Goal: Information Seeking & Learning: Understand process/instructions

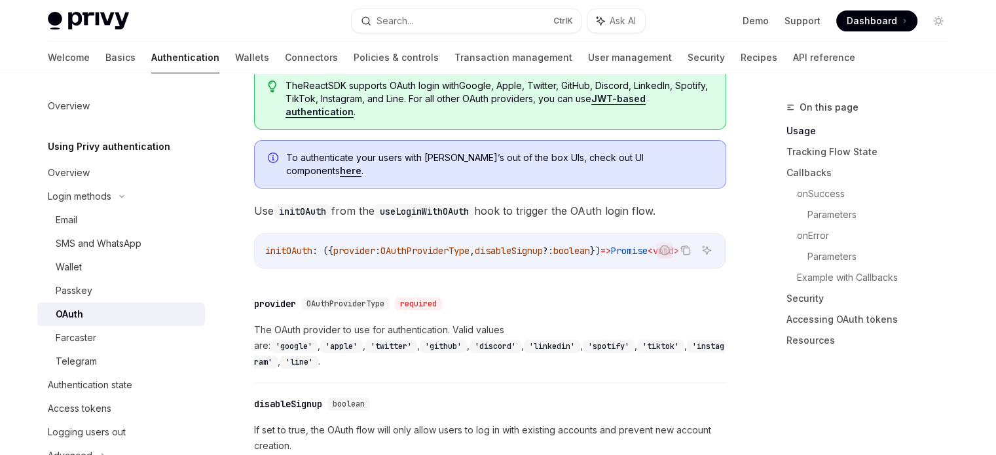
scroll to position [65, 0]
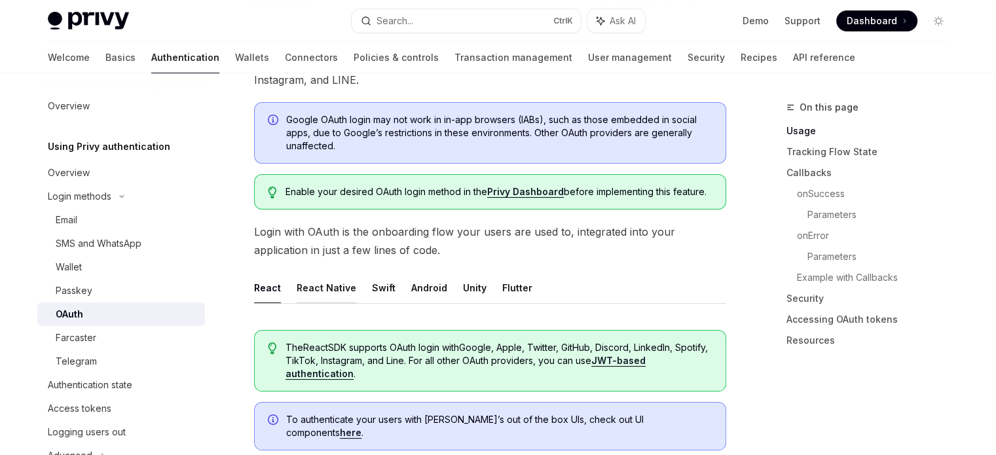
click at [332, 288] on button "React Native" at bounding box center [327, 287] width 60 height 31
type textarea "*"
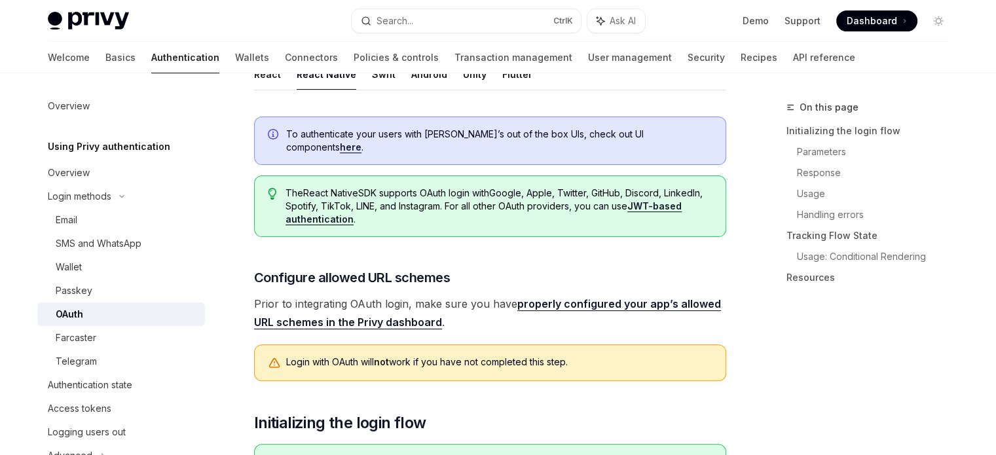
scroll to position [393, 0]
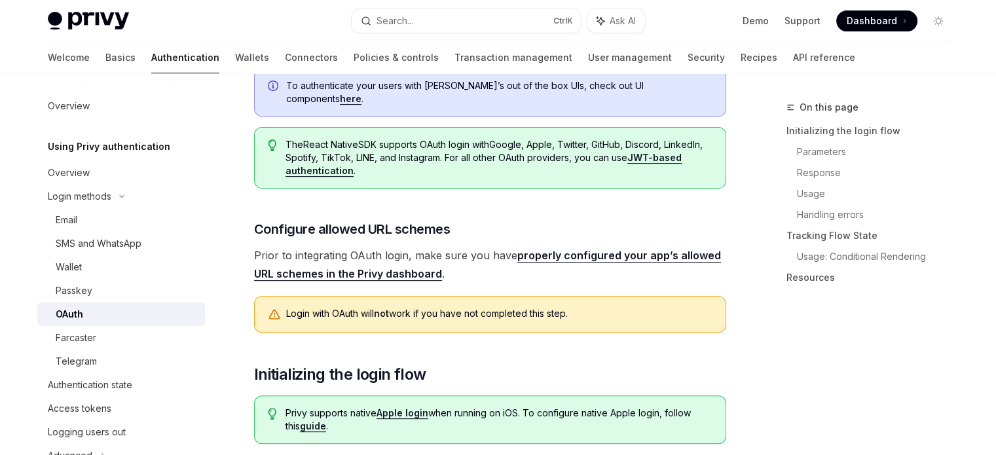
click at [257, 246] on span "Prior to integrating OAuth login, make sure you have properly configured your a…" at bounding box center [490, 264] width 472 height 37
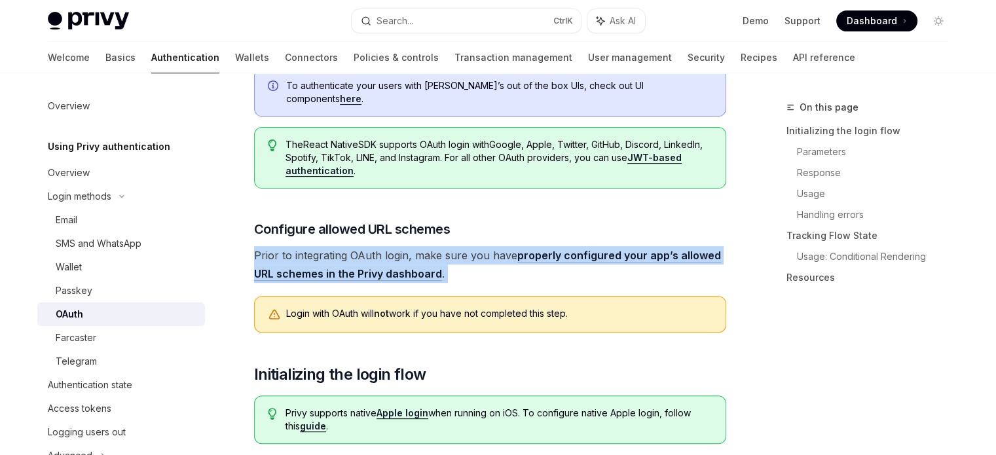
drag, startPoint x: 257, startPoint y: 244, endPoint x: 465, endPoint y: 256, distance: 207.9
click at [465, 256] on span "Prior to integrating OAuth login, make sure you have properly configured your a…" at bounding box center [490, 264] width 472 height 37
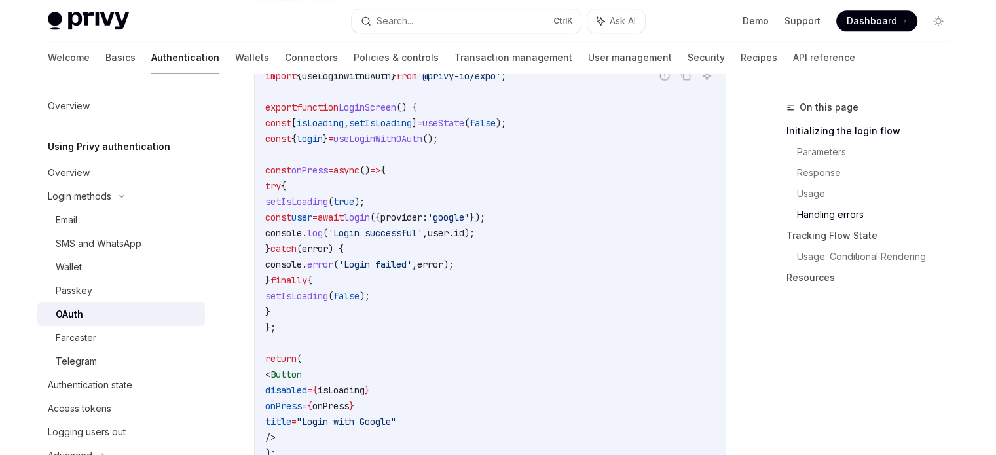
scroll to position [1571, 0]
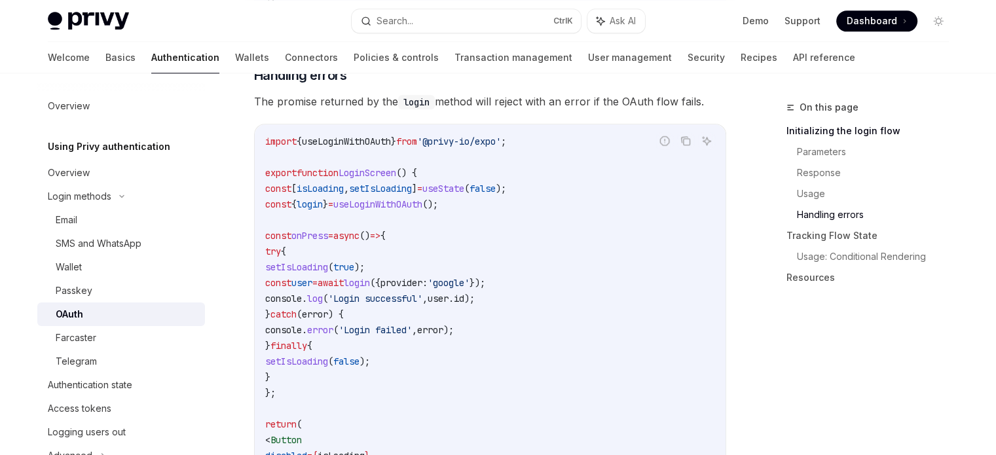
click at [304, 261] on span "setIsLoading" at bounding box center [296, 267] width 63 height 12
drag, startPoint x: 304, startPoint y: 235, endPoint x: 405, endPoint y: 234, distance: 100.8
click at [405, 234] on code "import { useLoginWithOAuth } from '@privy-io/expo' ; export function LoginScree…" at bounding box center [490, 338] width 450 height 409
click at [291, 277] on span "const" at bounding box center [278, 283] width 26 height 12
drag, startPoint x: 312, startPoint y: 251, endPoint x: 574, endPoint y: 251, distance: 261.9
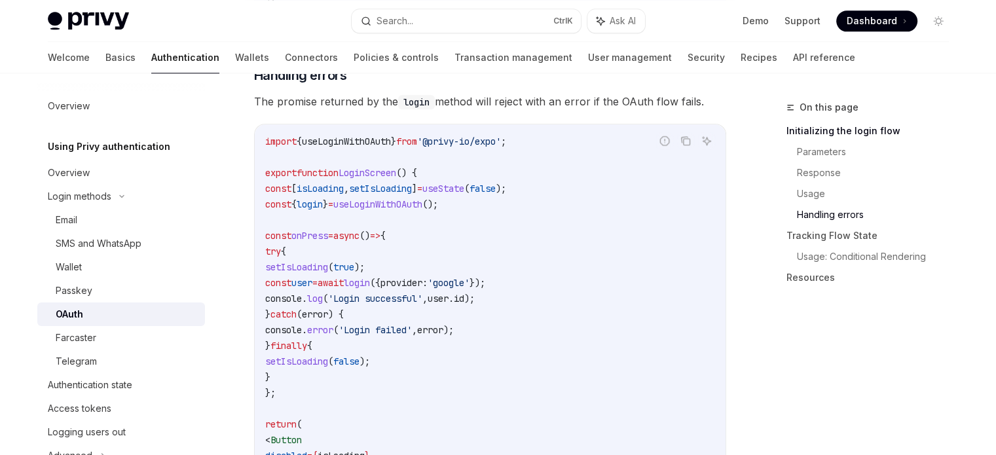
click at [574, 251] on code "import { useLoginWithOAuth } from '@privy-io/expo' ; export function LoginScree…" at bounding box center [490, 338] width 450 height 409
click at [302, 293] on span "console" at bounding box center [283, 299] width 37 height 12
drag, startPoint x: 313, startPoint y: 272, endPoint x: 520, endPoint y: 264, distance: 207.0
click at [475, 293] on span "console . log ( 'Login successful' , user . id );" at bounding box center [369, 299] width 209 height 12
click at [412, 324] on span "'Login failed'" at bounding box center [374, 330] width 73 height 12
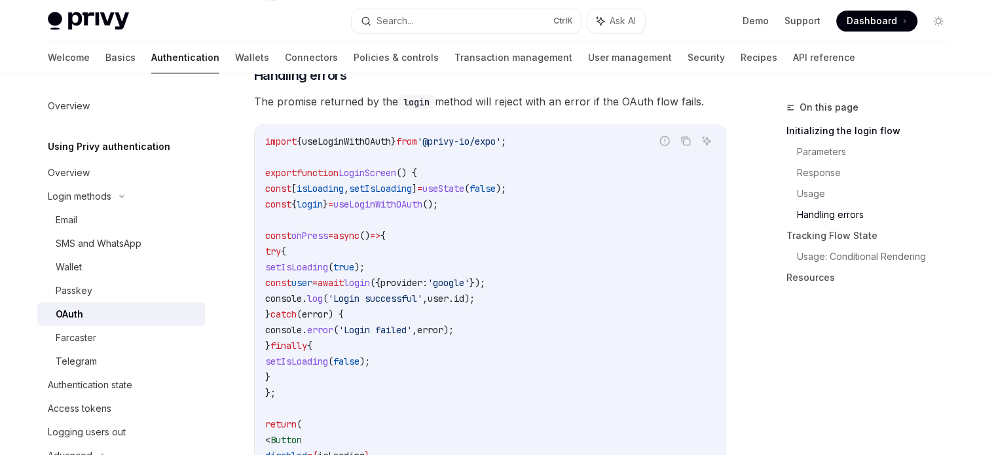
click at [386, 167] on span "LoginScreen" at bounding box center [367, 173] width 58 height 12
click at [464, 183] on span "useState" at bounding box center [443, 189] width 42 height 12
drag, startPoint x: 466, startPoint y: 158, endPoint x: 566, endPoint y: 164, distance: 99.7
click at [566, 164] on code "import { useLoginWithOAuth } from '@privy-io/expo' ; export function LoginScree…" at bounding box center [490, 338] width 450 height 409
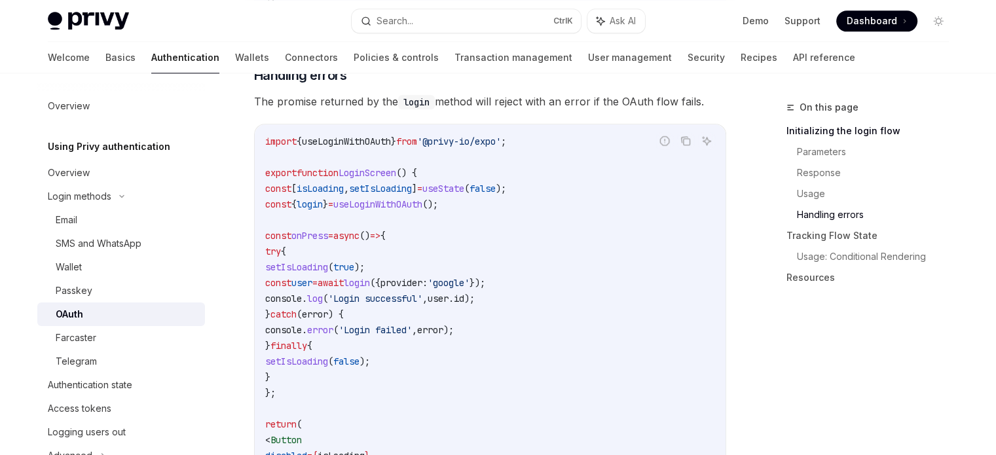
click at [390, 198] on span "useLoginWithOAuth" at bounding box center [377, 204] width 89 height 12
drag, startPoint x: 390, startPoint y: 174, endPoint x: 503, endPoint y: 167, distance: 112.8
click at [503, 167] on code "import { useLoginWithOAuth } from '@privy-io/expo' ; export function LoginScree…" at bounding box center [490, 338] width 450 height 409
click at [388, 191] on code "import { useLoginWithOAuth } from '@privy-io/expo' ; export function LoginScree…" at bounding box center [490, 338] width 450 height 409
click at [333, 198] on span "=" at bounding box center [330, 204] width 5 height 12
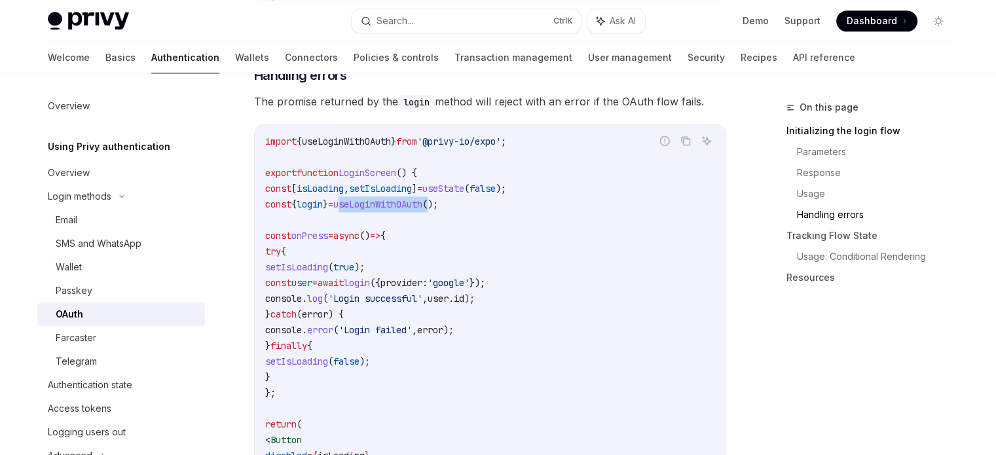
drag, startPoint x: 376, startPoint y: 173, endPoint x: 476, endPoint y: 173, distance: 100.2
click at [438, 198] on span "const { login } = useLoginWithOAuth ();" at bounding box center [351, 204] width 173 height 12
click at [323, 198] on span "login" at bounding box center [310, 204] width 26 height 12
click at [326, 230] on span "onPress" at bounding box center [309, 236] width 37 height 12
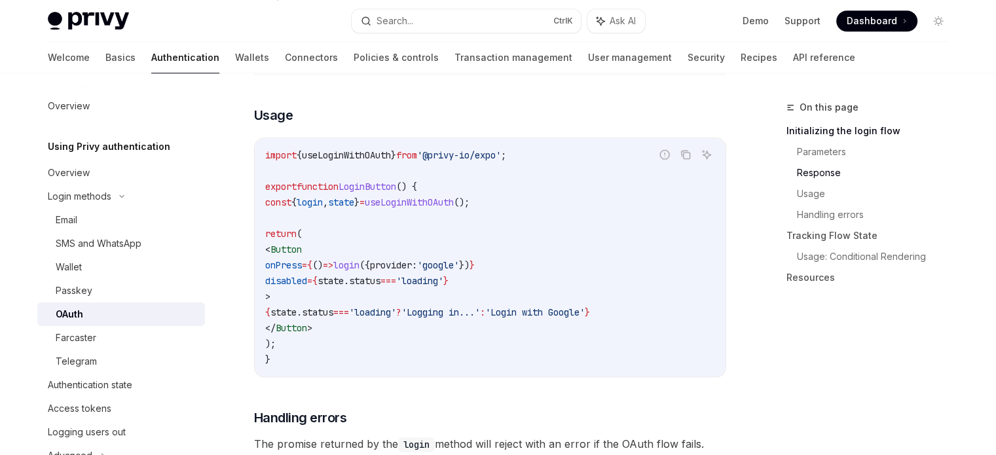
scroll to position [1244, 0]
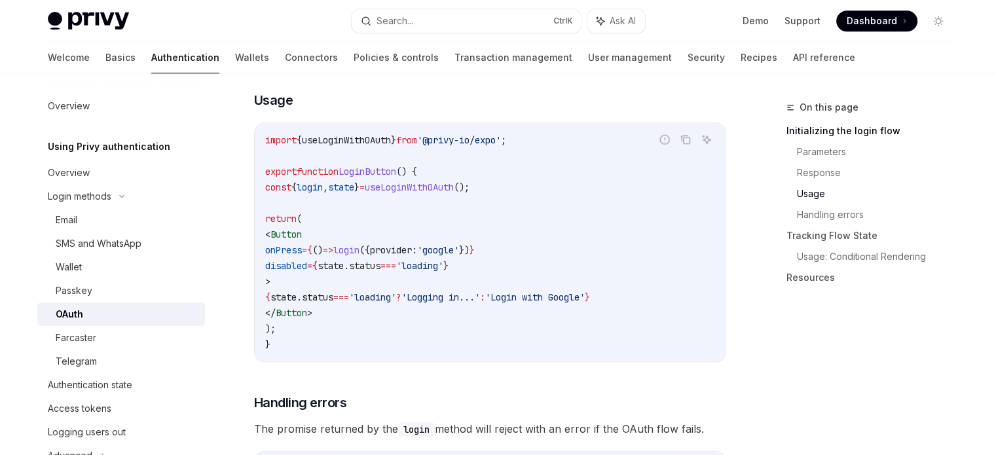
click at [307, 260] on span "disabled" at bounding box center [286, 266] width 42 height 12
drag, startPoint x: 312, startPoint y: 238, endPoint x: 494, endPoint y: 229, distance: 182.9
click at [448, 260] on span "disabled = { state . status === 'loading' }" at bounding box center [356, 266] width 183 height 12
copy span "disabled = { state . status === 'loading' }"
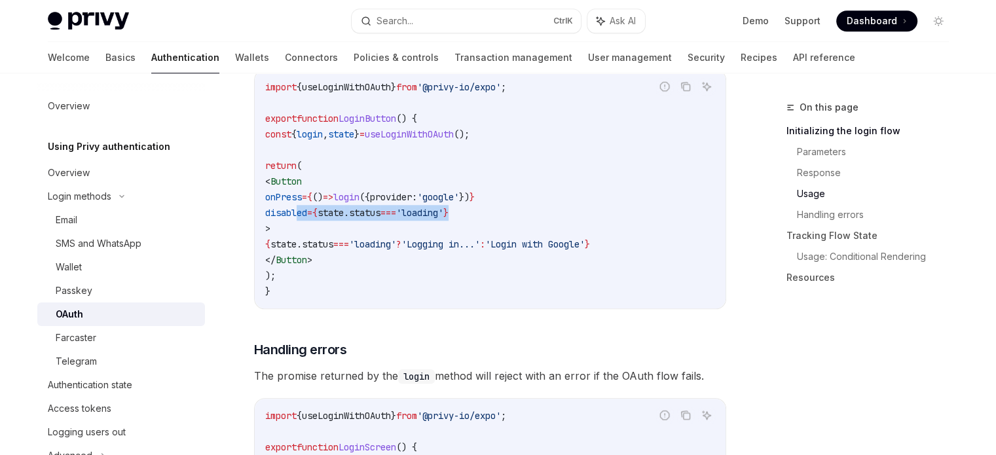
scroll to position [1309, 0]
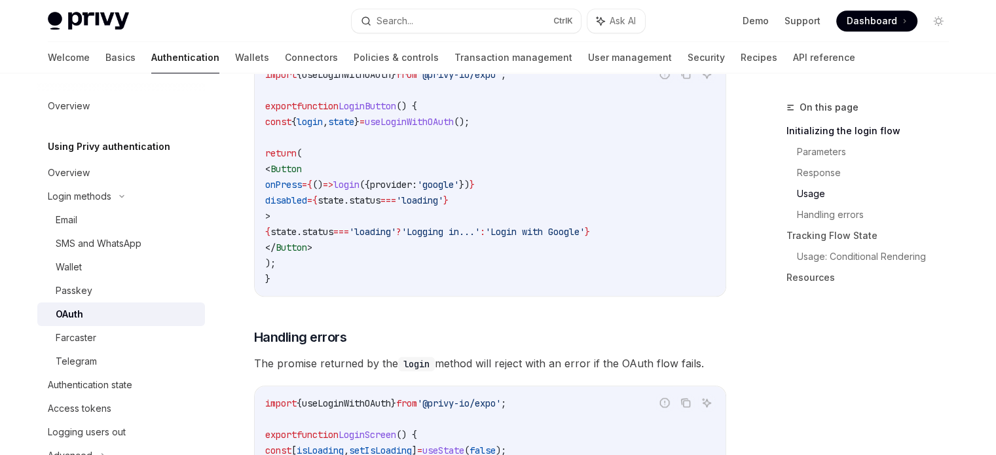
click at [585, 226] on span "'Login with Google'" at bounding box center [535, 232] width 100 height 12
drag, startPoint x: 610, startPoint y: 192, endPoint x: 298, endPoint y: 204, distance: 312.5
click at [298, 204] on code "import { useLoginWithOAuth } from '@privy-io/expo' ; export function LoginButto…" at bounding box center [490, 177] width 450 height 220
copy span "{ state . status === 'loading' ? 'Logging in...' : 'Login with Google' }"
click at [413, 208] on code "import { useLoginWithOAuth } from '@privy-io/expo' ; export function LoginButto…" at bounding box center [490, 177] width 450 height 220
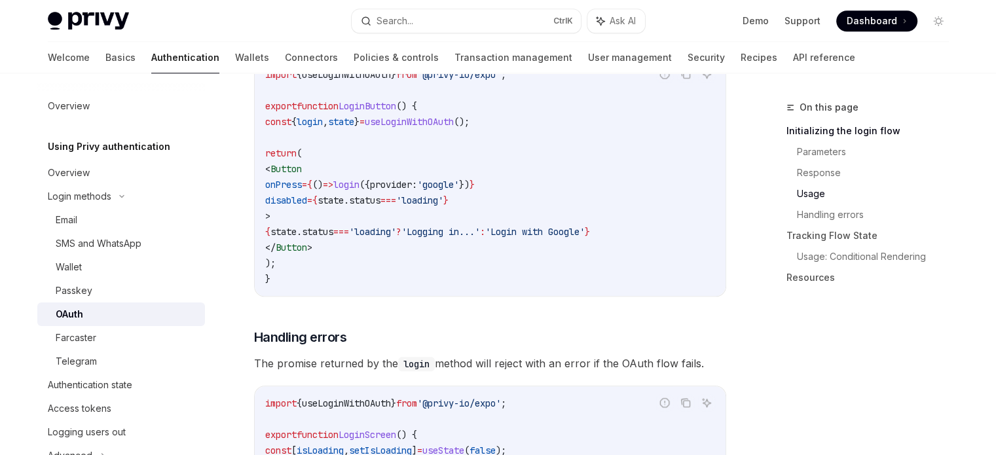
drag, startPoint x: 298, startPoint y: 198, endPoint x: 676, endPoint y: 200, distance: 377.8
click at [676, 200] on code "import { useLoginWithOAuth } from '@privy-io/expo' ; export function LoginButto…" at bounding box center [490, 177] width 450 height 220
copy span "{ state . status === 'loading' ? 'Logging in...' : 'Login with Google' }"
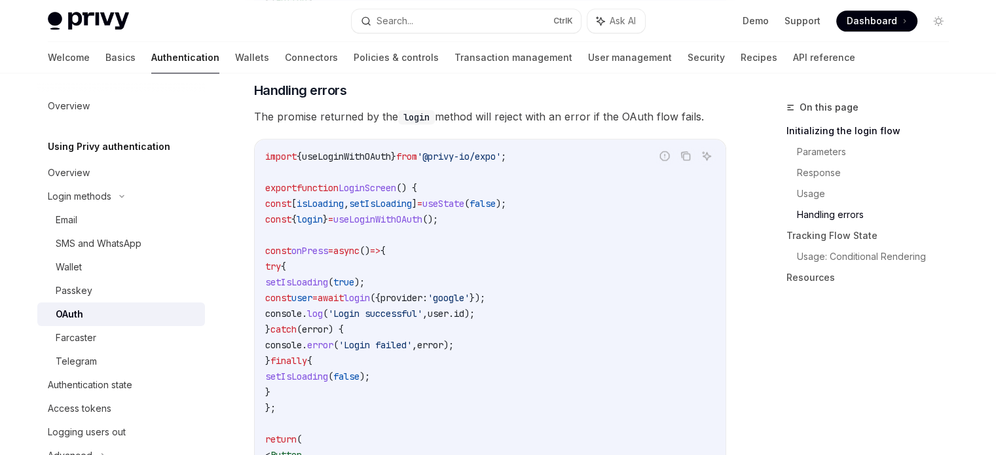
scroll to position [1571, 0]
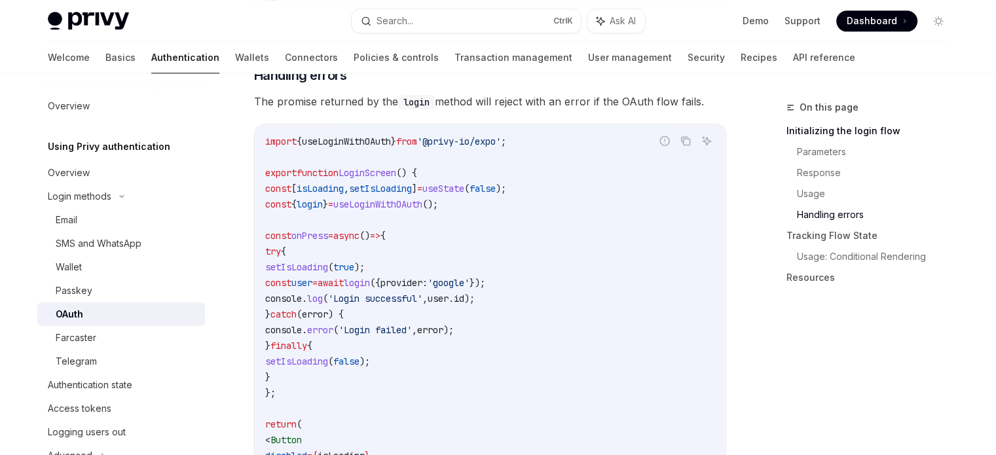
click at [401, 324] on span "'Login failed'" at bounding box center [374, 330] width 73 height 12
copy span "Login failed"
drag, startPoint x: 401, startPoint y: 298, endPoint x: 422, endPoint y: 298, distance: 20.3
click at [412, 324] on span "'Login failed'" at bounding box center [374, 330] width 73 height 12
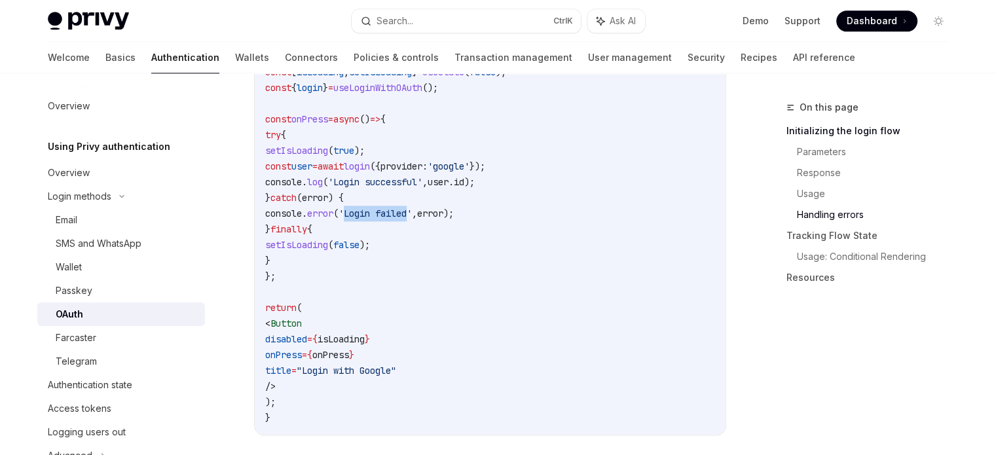
scroll to position [1702, 0]
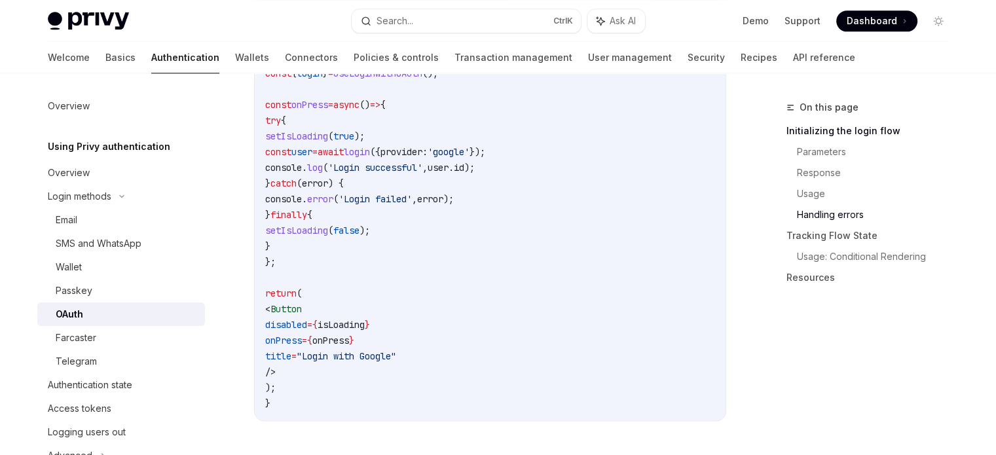
click at [318, 319] on span "{" at bounding box center [314, 325] width 5 height 12
click at [307, 319] on span "disabled" at bounding box center [286, 325] width 42 height 12
drag, startPoint x: 331, startPoint y: 297, endPoint x: 416, endPoint y: 289, distance: 84.8
click at [416, 289] on code "import { useLoginWithOAuth } from '@privy-io/expo' ; export function LoginScree…" at bounding box center [490, 207] width 450 height 409
click at [302, 335] on span "onPress" at bounding box center [283, 341] width 37 height 12
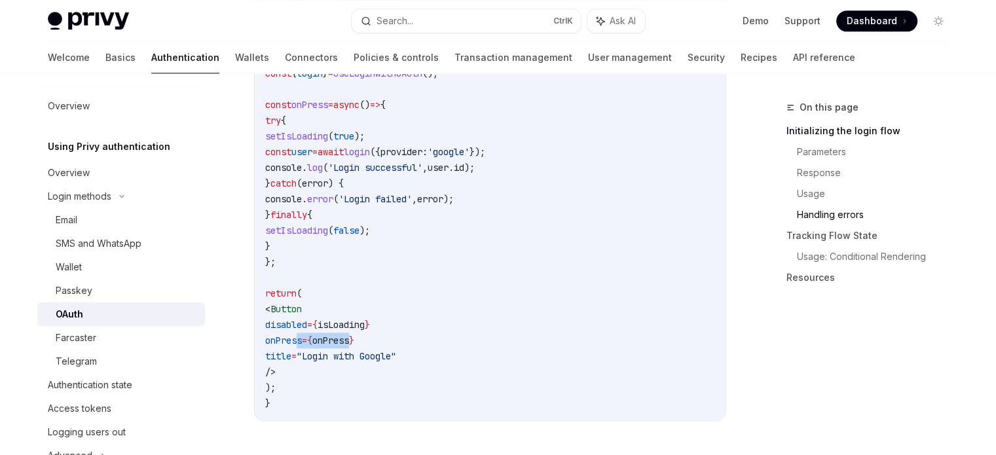
drag, startPoint x: 321, startPoint y: 306, endPoint x: 363, endPoint y: 305, distance: 42.6
click at [354, 335] on span "onPress = { onPress }" at bounding box center [309, 341] width 89 height 12
click at [302, 335] on span "onPress" at bounding box center [283, 341] width 37 height 12
drag, startPoint x: 314, startPoint y: 316, endPoint x: 437, endPoint y: 316, distance: 122.4
click at [437, 316] on code "import { useLoginWithOAuth } from '@privy-io/expo' ; export function LoginScree…" at bounding box center [490, 207] width 450 height 409
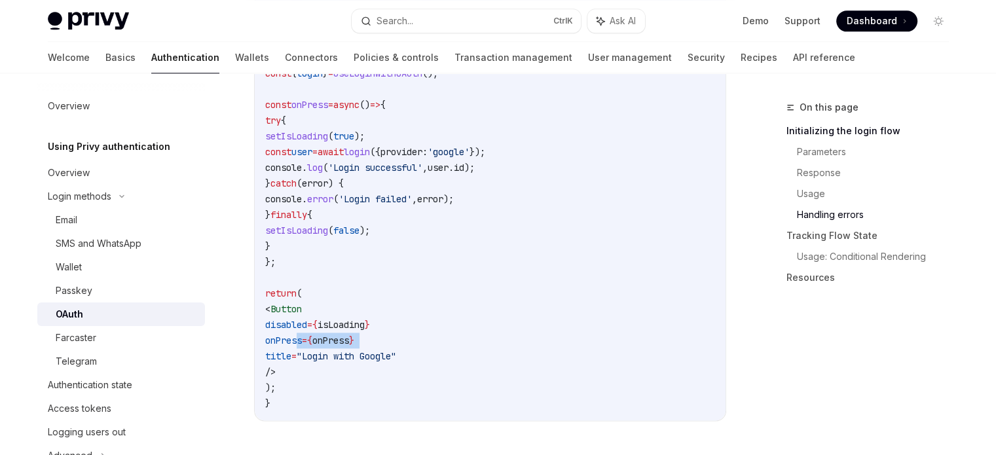
click at [446, 315] on code "import { useLoginWithOAuth } from '@privy-io/expo' ; export function LoginScree…" at bounding box center [490, 207] width 450 height 409
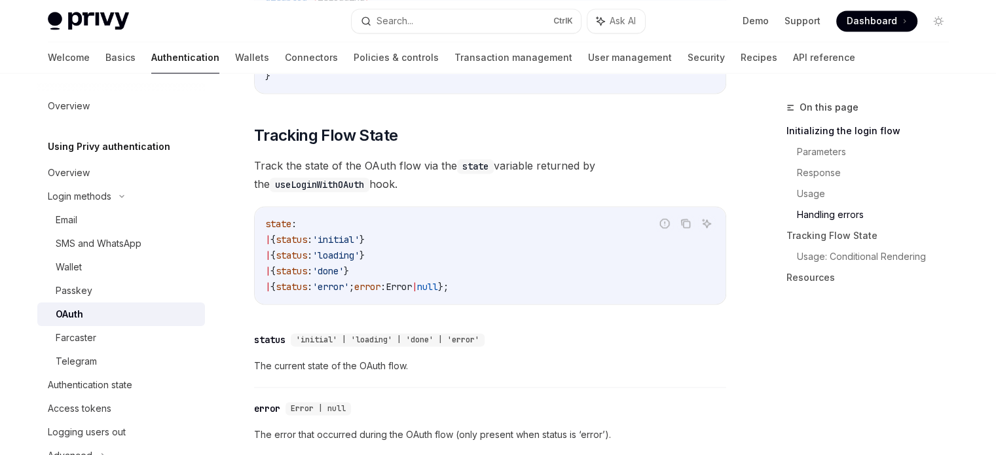
scroll to position [1964, 0]
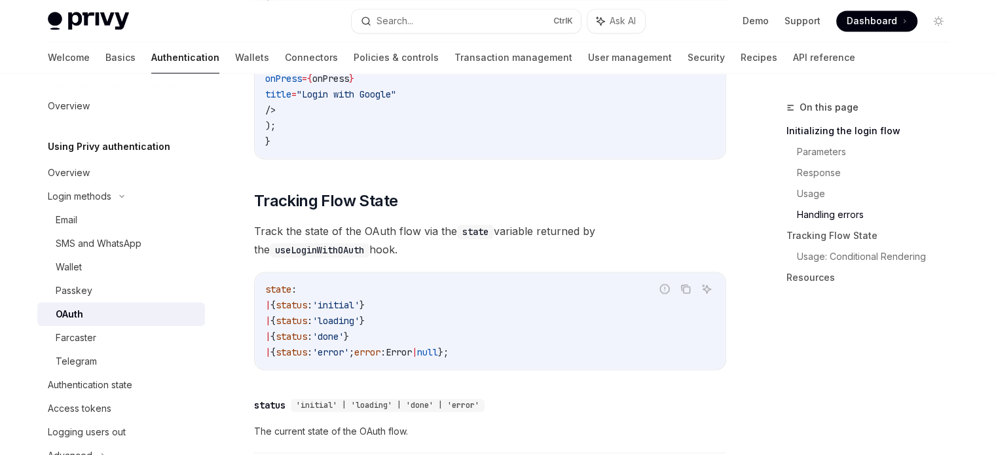
click at [521, 222] on span "Track the state of the OAuth flow via the state variable returned by the useLog…" at bounding box center [490, 240] width 472 height 37
drag, startPoint x: 521, startPoint y: 202, endPoint x: 589, endPoint y: 211, distance: 68.8
click at [702, 222] on span "Track the state of the OAuth flow via the state variable returned by the useLog…" at bounding box center [490, 240] width 472 height 37
click at [359, 315] on span "'loading'" at bounding box center [335, 321] width 47 height 12
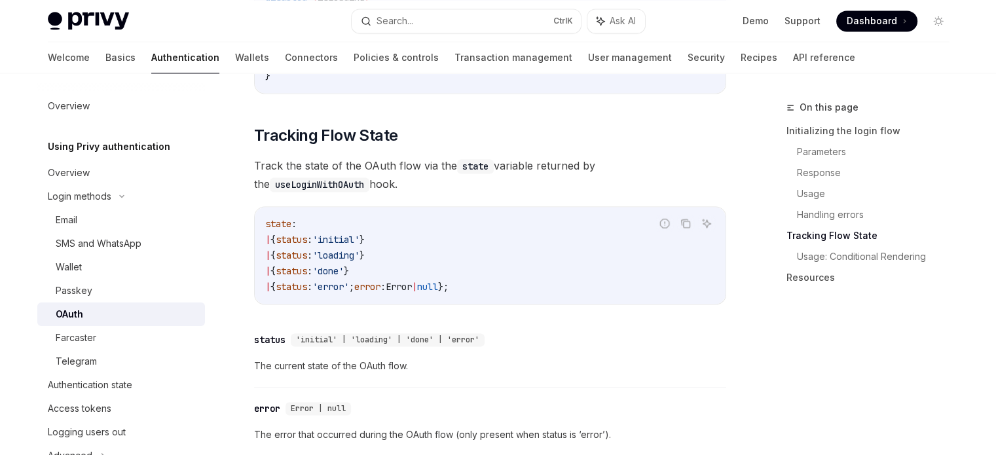
click at [257, 358] on span "The current state of the OAuth flow." at bounding box center [490, 366] width 472 height 16
drag, startPoint x: 257, startPoint y: 340, endPoint x: 405, endPoint y: 337, distance: 147.3
click at [405, 358] on span "The current state of the OAuth flow." at bounding box center [490, 366] width 472 height 16
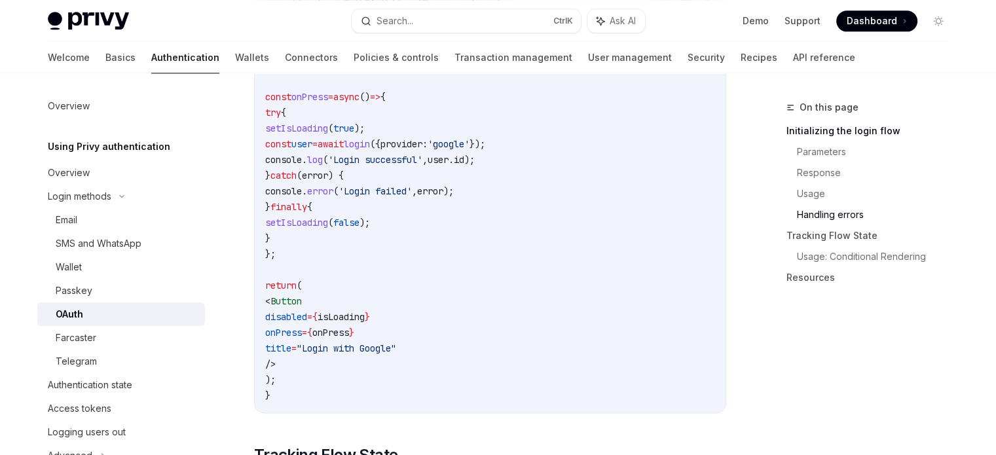
scroll to position [1702, 0]
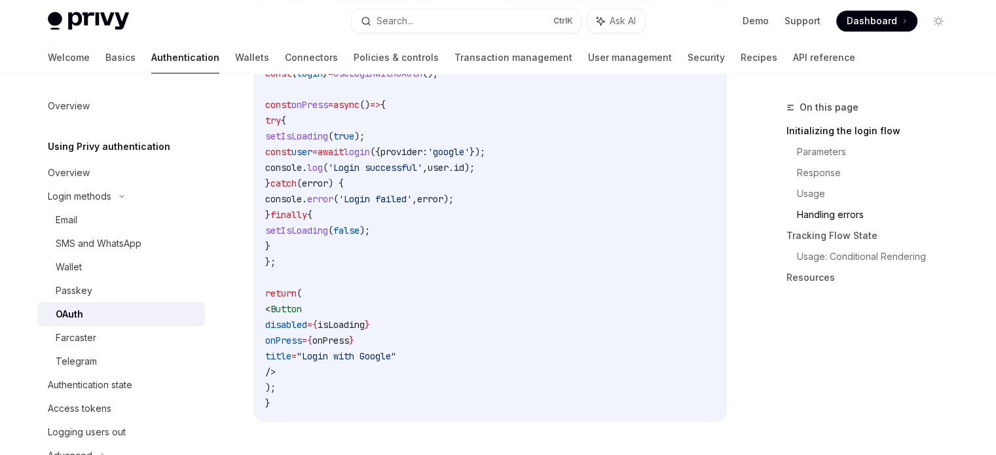
click at [365, 319] on span "isLoading" at bounding box center [341, 325] width 47 height 12
copy span "isLoading"
click at [471, 312] on code "import { useLoginWithOAuth } from '@privy-io/expo' ; export function LoginScree…" at bounding box center [490, 207] width 450 height 409
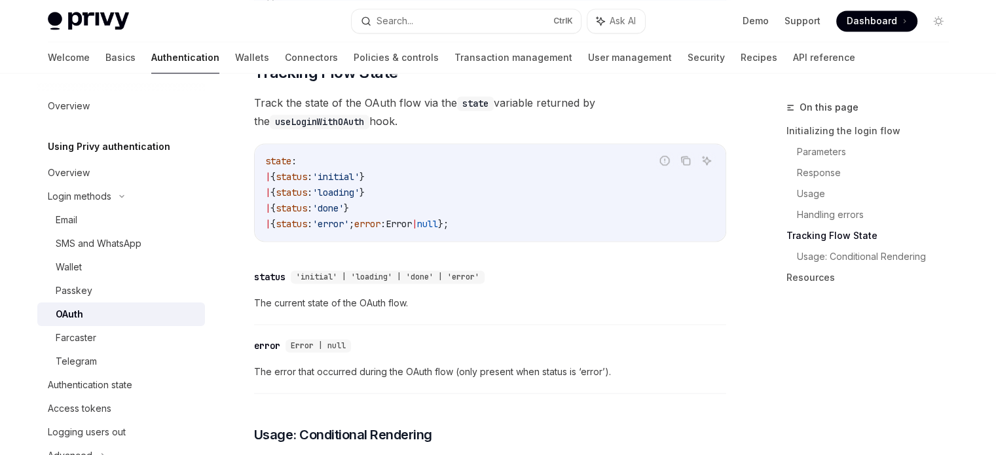
scroll to position [2095, 0]
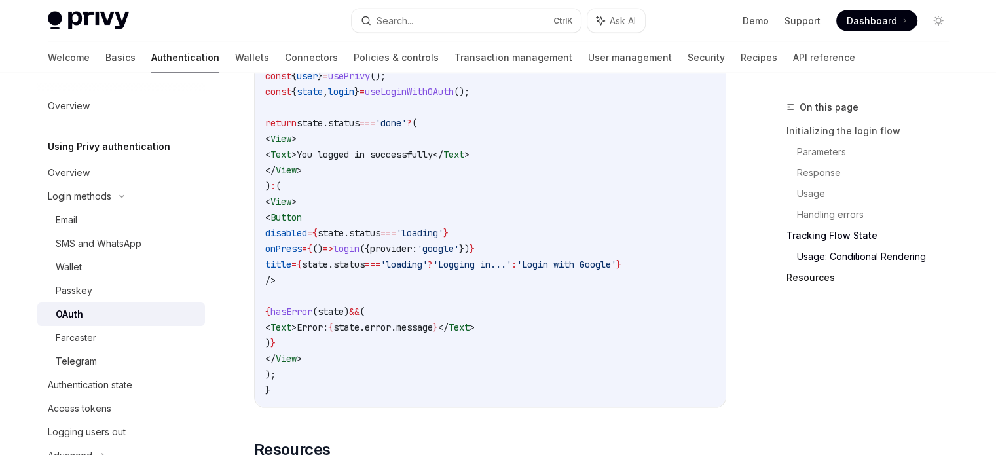
click at [796, 274] on link "Resources" at bounding box center [872, 277] width 173 height 21
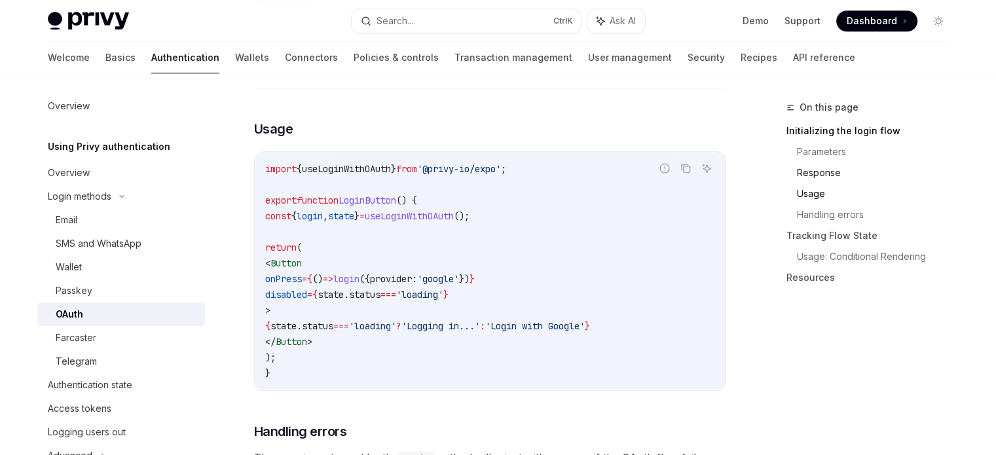
click at [817, 175] on link "Response" at bounding box center [878, 172] width 162 height 21
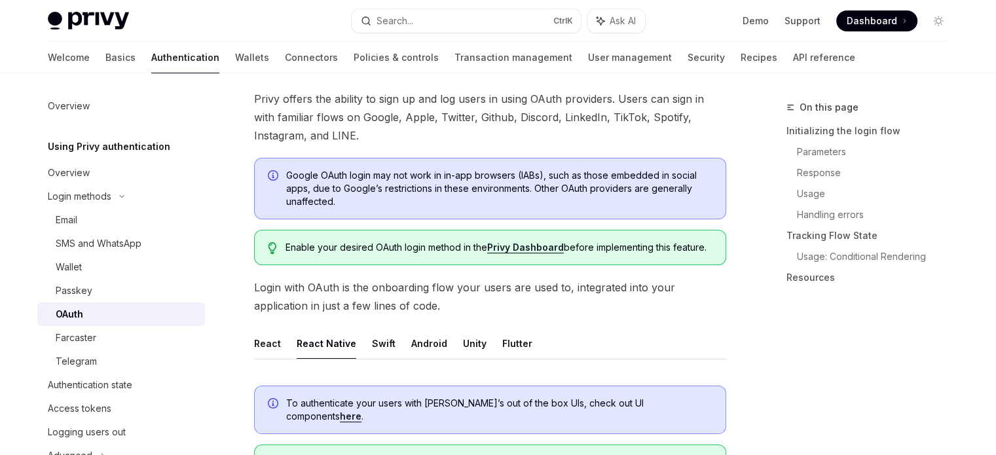
scroll to position [38, 0]
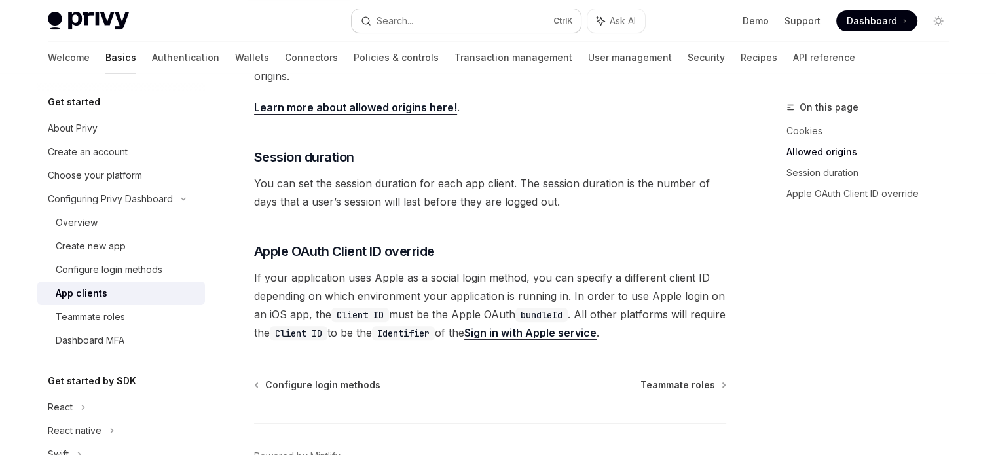
scroll to position [524, 0]
